Goal: Navigation & Orientation: Find specific page/section

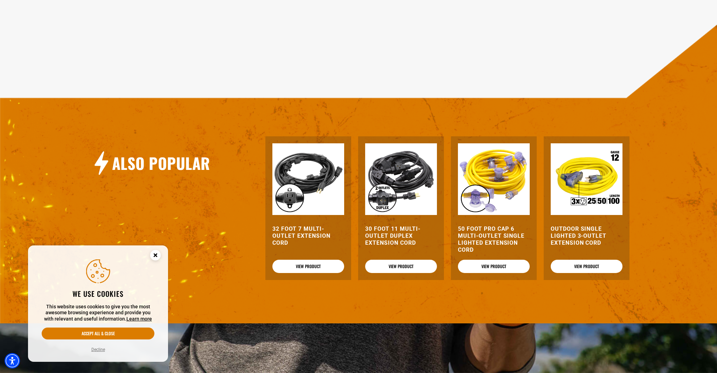
scroll to position [622, 0]
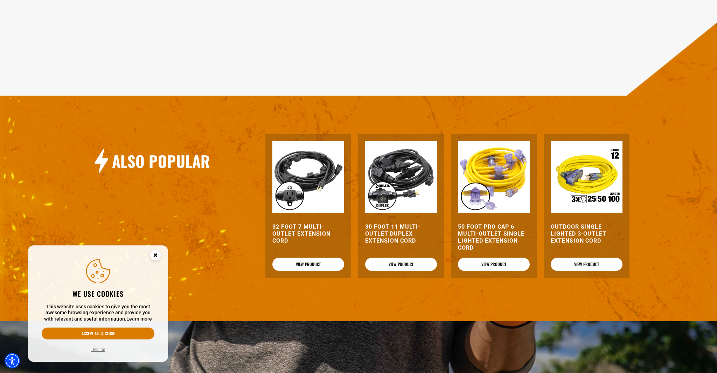
click at [507, 183] on img at bounding box center [494, 177] width 72 height 72
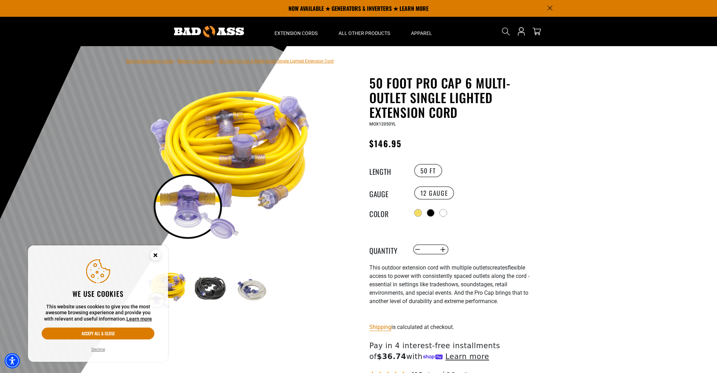
click at [244, 294] on img at bounding box center [251, 289] width 41 height 41
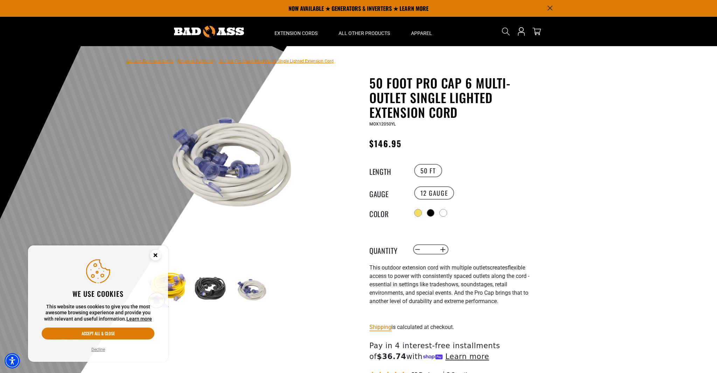
click at [204, 292] on img at bounding box center [209, 289] width 41 height 41
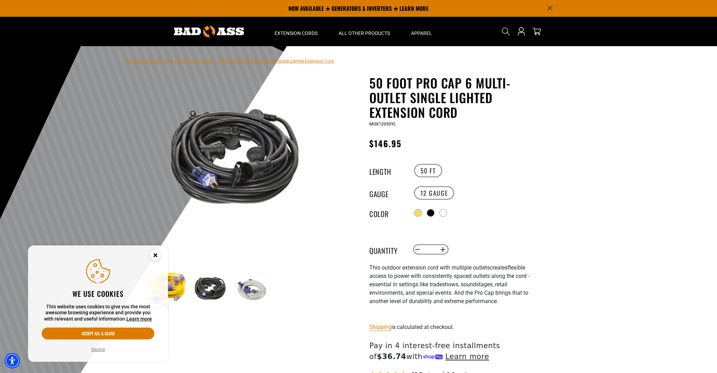
click at [176, 287] on img at bounding box center [167, 289] width 41 height 41
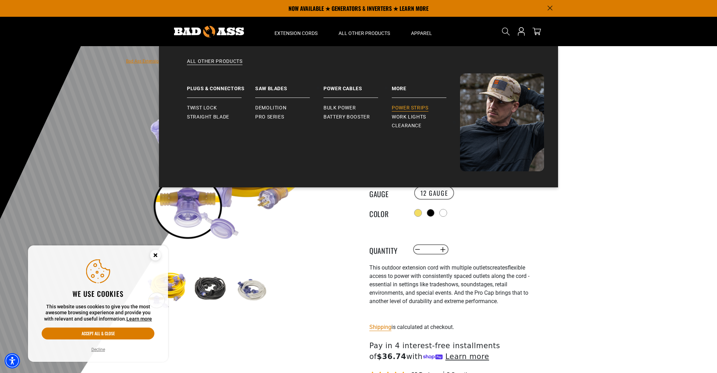
click at [415, 110] on span "Power Strips" at bounding box center [410, 108] width 37 height 6
